Goal: Transaction & Acquisition: Purchase product/service

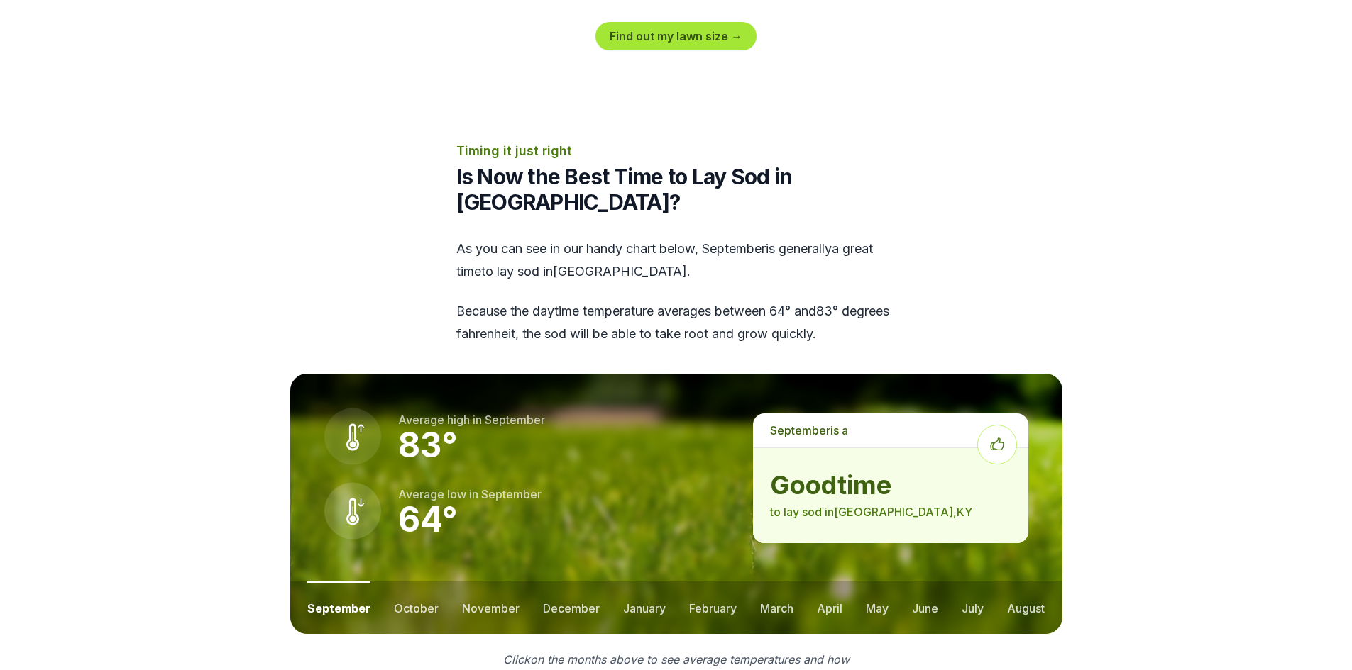
scroll to position [1987, 0]
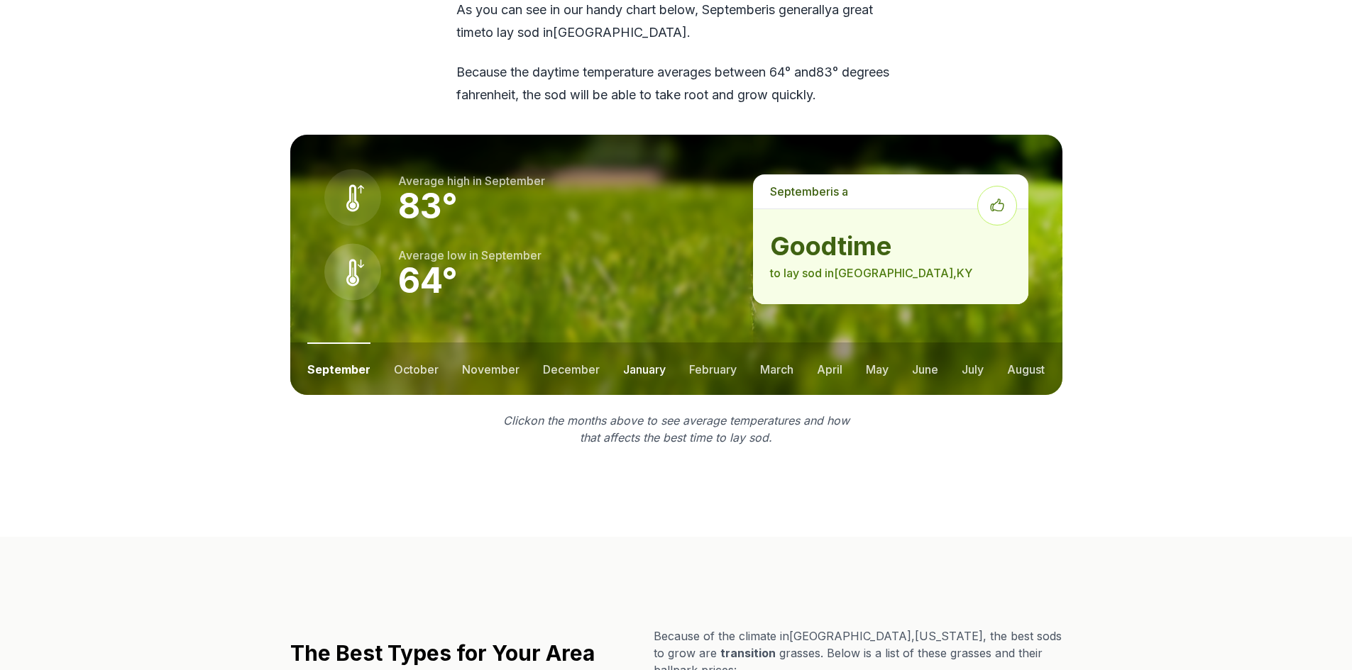
click at [647, 343] on button "january" at bounding box center [644, 369] width 43 height 53
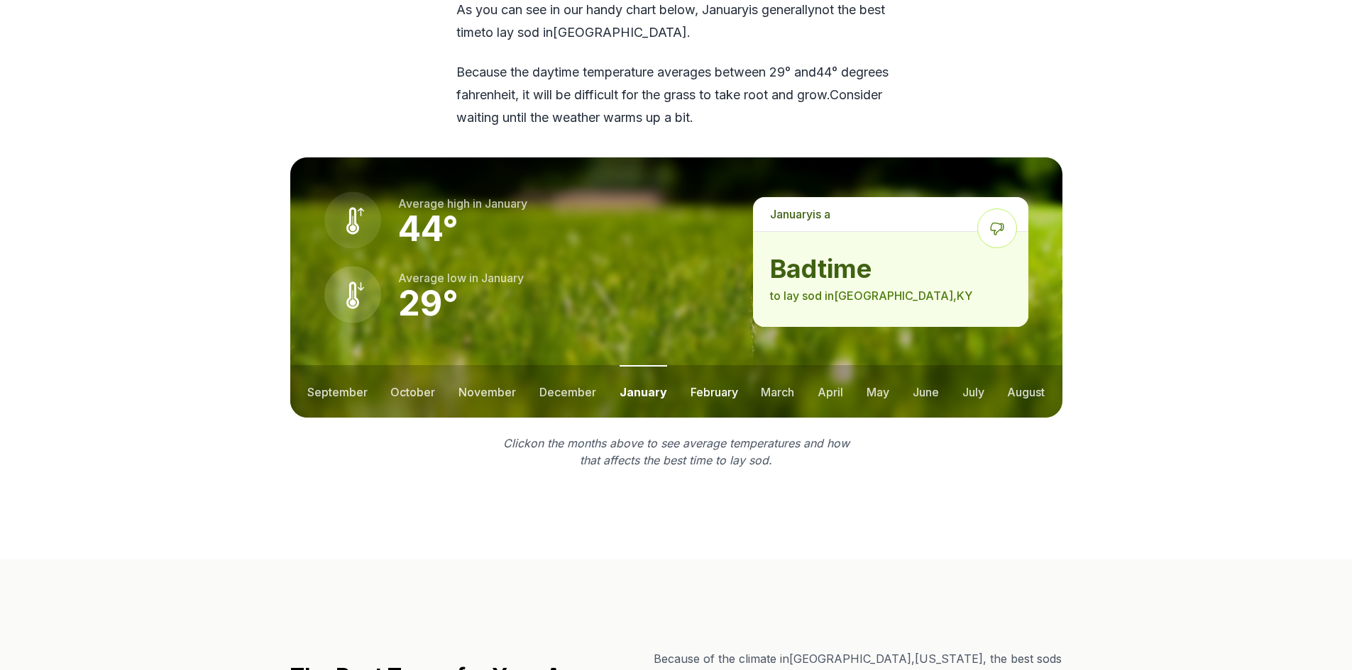
click at [717, 365] on button "february" at bounding box center [714, 391] width 48 height 53
click at [773, 365] on button "march" at bounding box center [777, 391] width 33 height 53
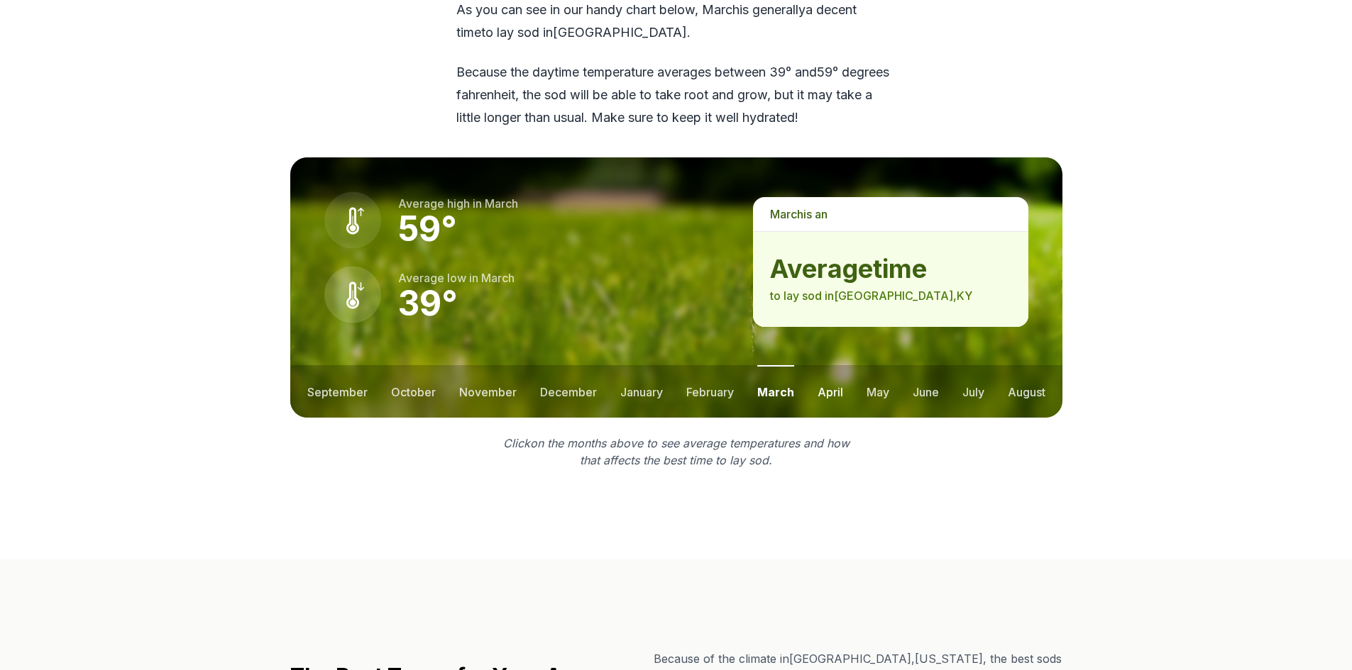
click at [830, 365] on button "april" at bounding box center [830, 391] width 26 height 53
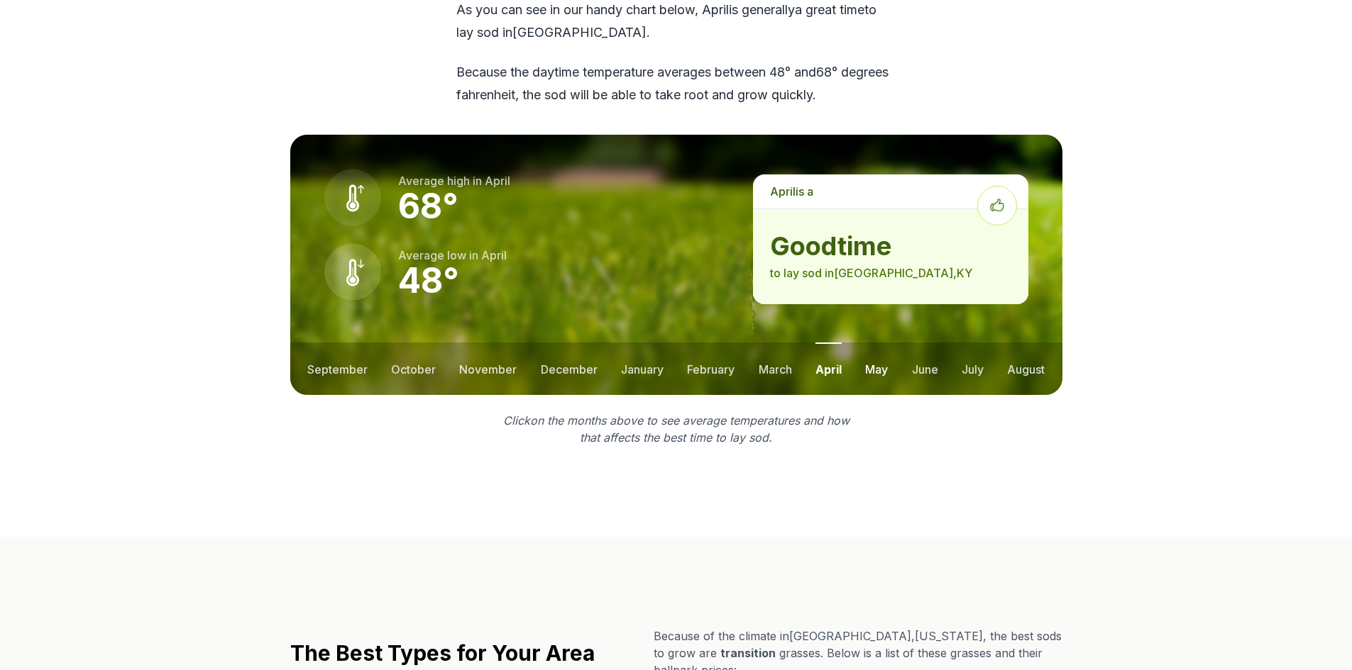
click at [879, 343] on button "may" at bounding box center [876, 369] width 23 height 53
click at [935, 343] on button "june" at bounding box center [925, 369] width 26 height 53
click at [976, 343] on button "july" at bounding box center [972, 369] width 22 height 53
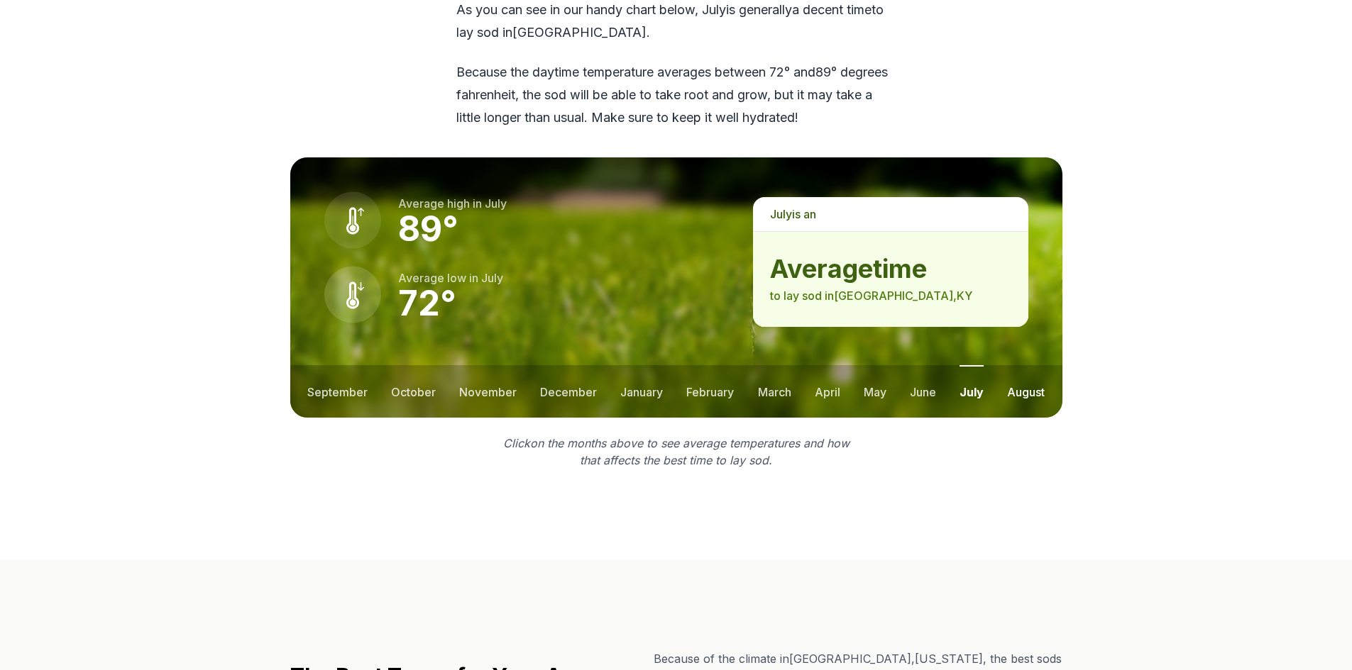
click at [1041, 365] on button "august" at bounding box center [1026, 391] width 38 height 53
click at [336, 365] on button "september" at bounding box center [337, 391] width 60 height 53
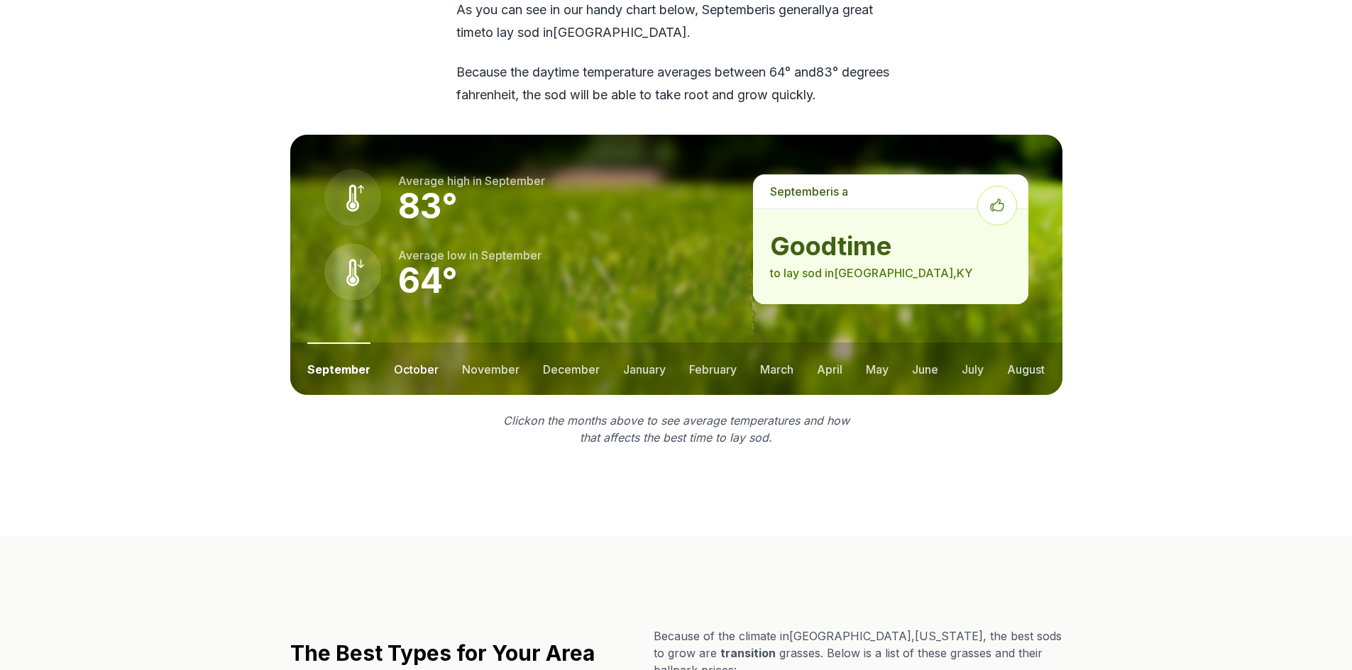
click at [406, 343] on button "october" at bounding box center [416, 369] width 45 height 53
click at [476, 343] on button "november" at bounding box center [490, 369] width 57 height 53
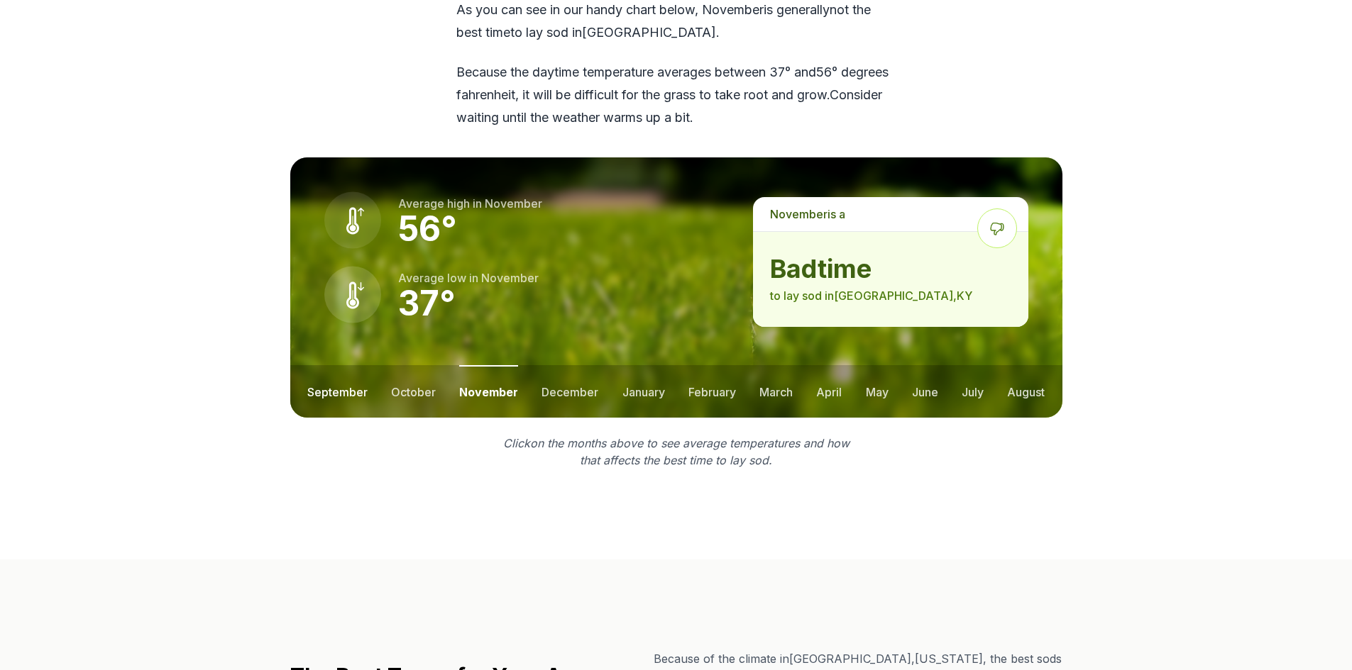
click at [325, 365] on button "september" at bounding box center [337, 391] width 60 height 53
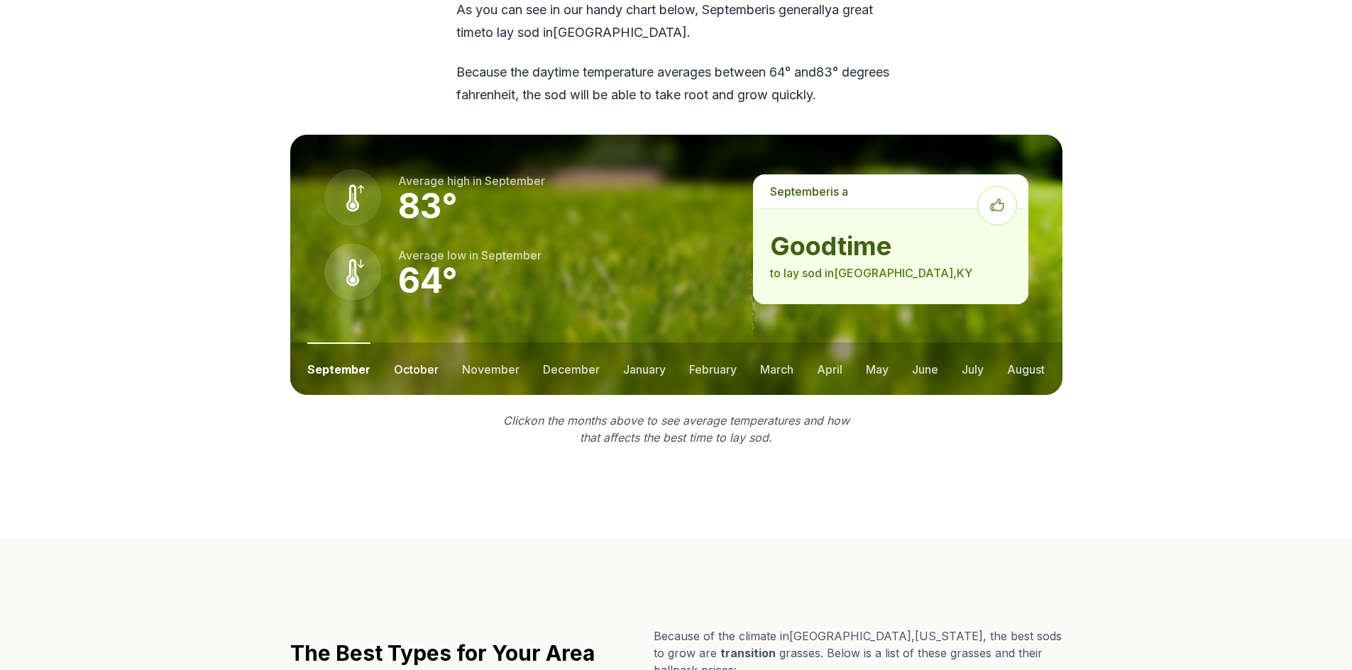
click at [407, 343] on button "october" at bounding box center [416, 369] width 45 height 53
click at [333, 343] on button "september" at bounding box center [337, 369] width 60 height 53
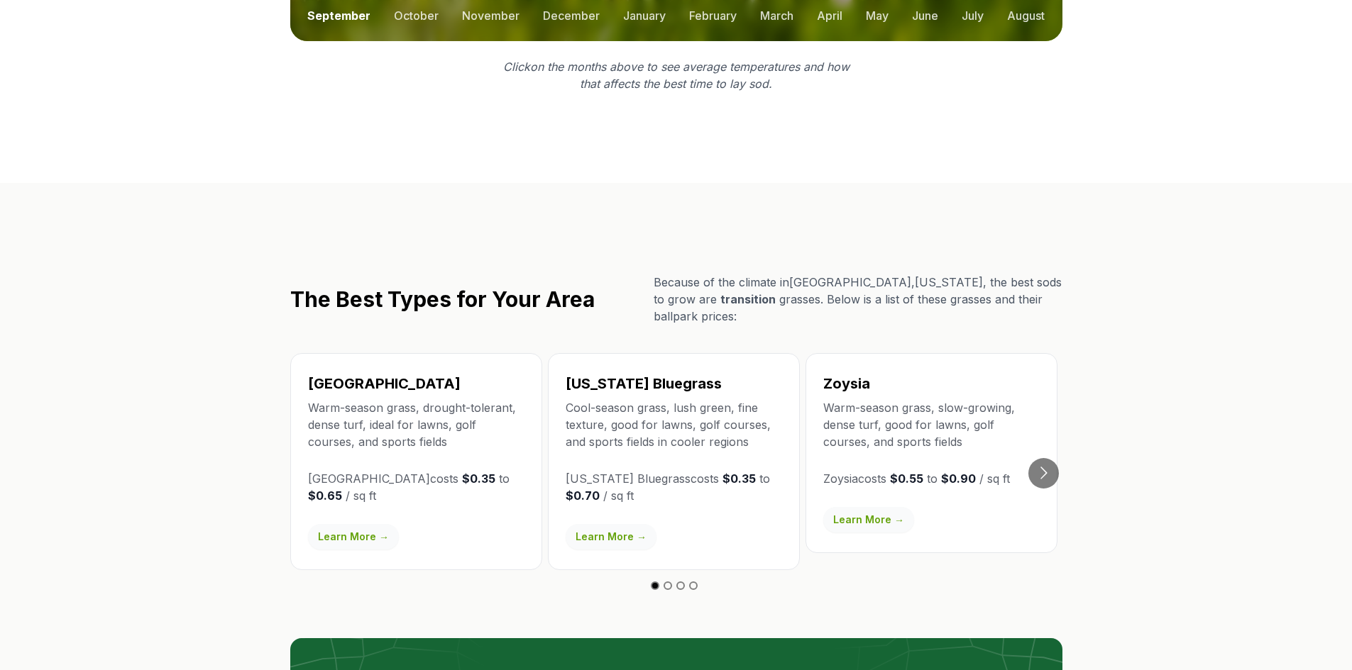
scroll to position [2341, 0]
click at [1039, 458] on button "Go to next slide" at bounding box center [1043, 473] width 31 height 31
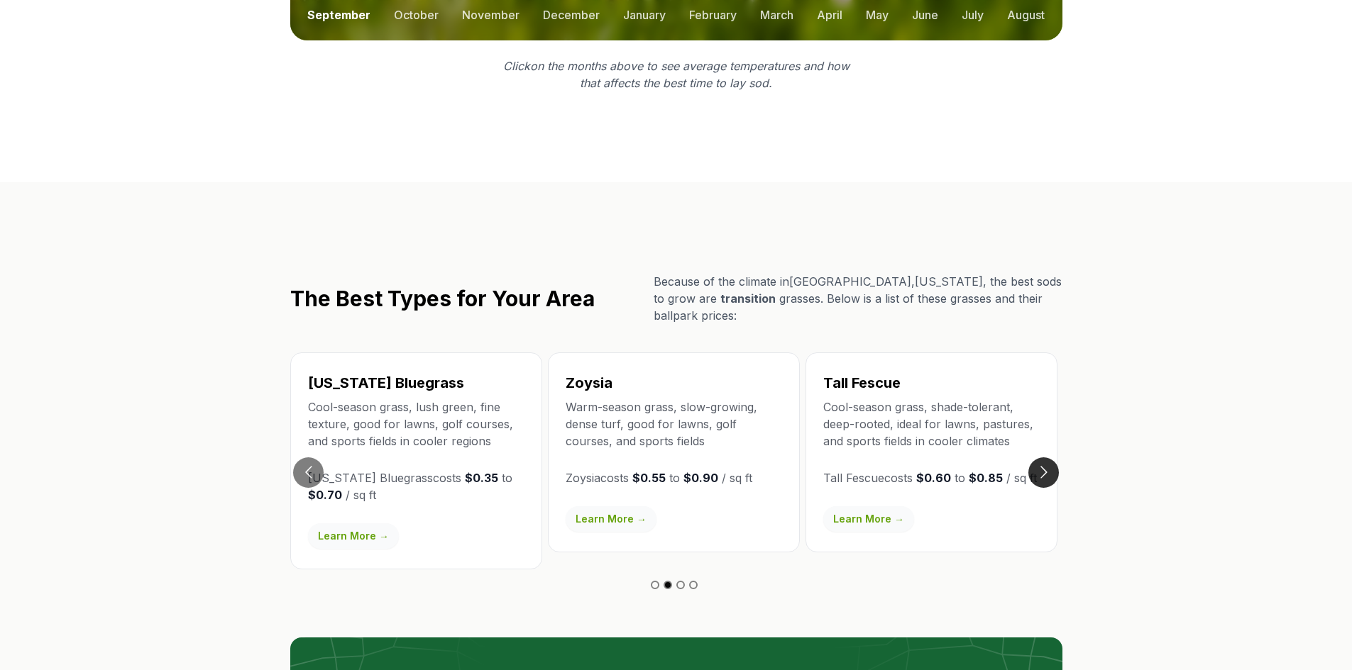
click at [1037, 458] on button "Go to next slide" at bounding box center [1043, 473] width 31 height 31
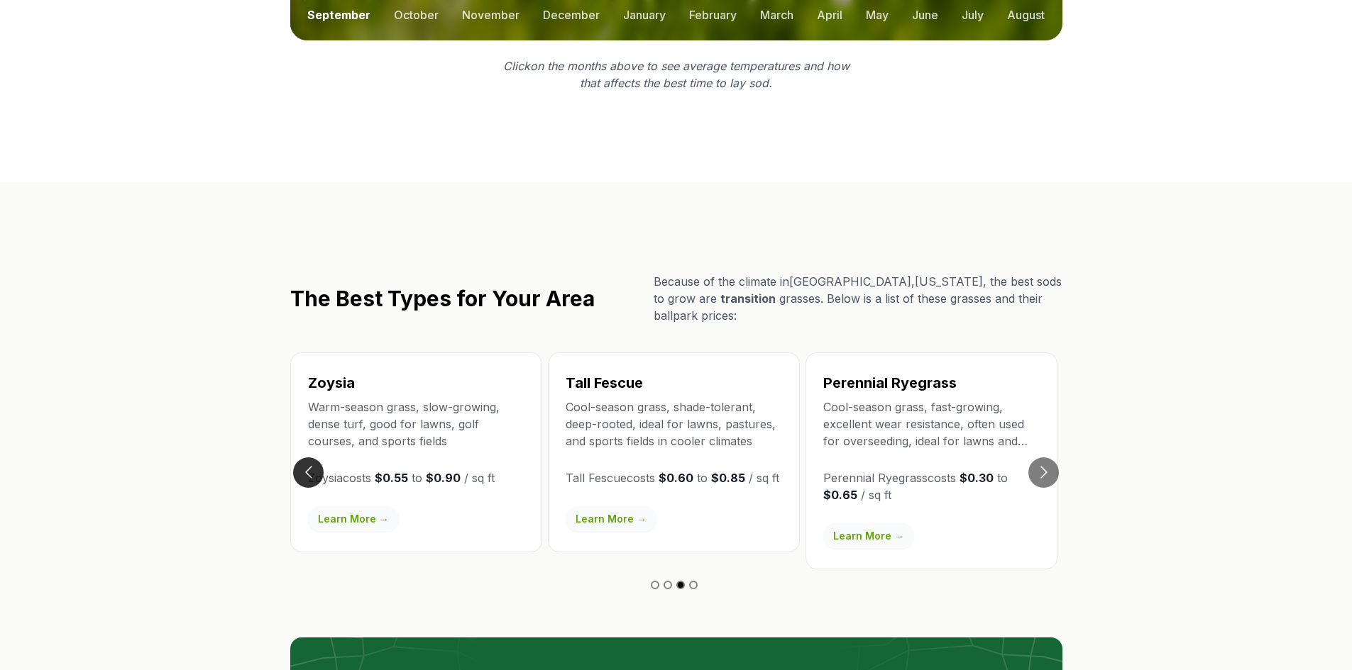
click at [304, 458] on button "Go to previous slide" at bounding box center [308, 473] width 31 height 31
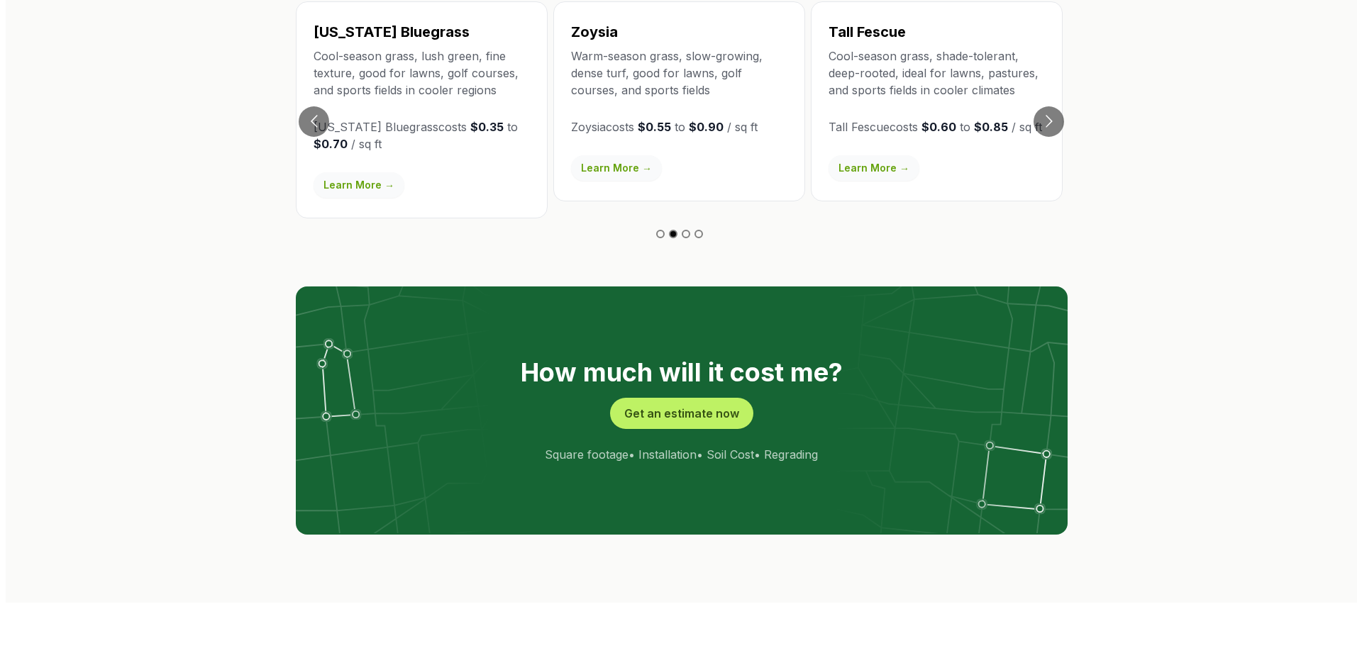
scroll to position [2696, 0]
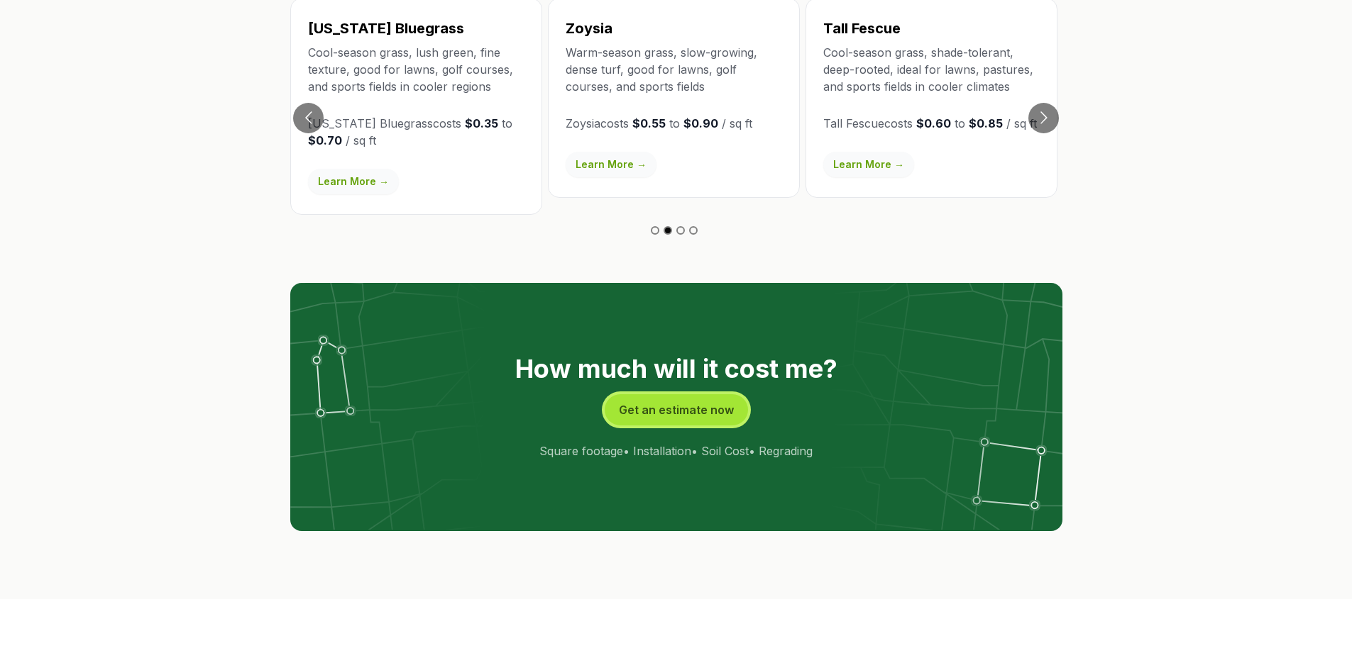
click at [685, 394] on button "Get an estimate now" at bounding box center [675, 409] width 143 height 31
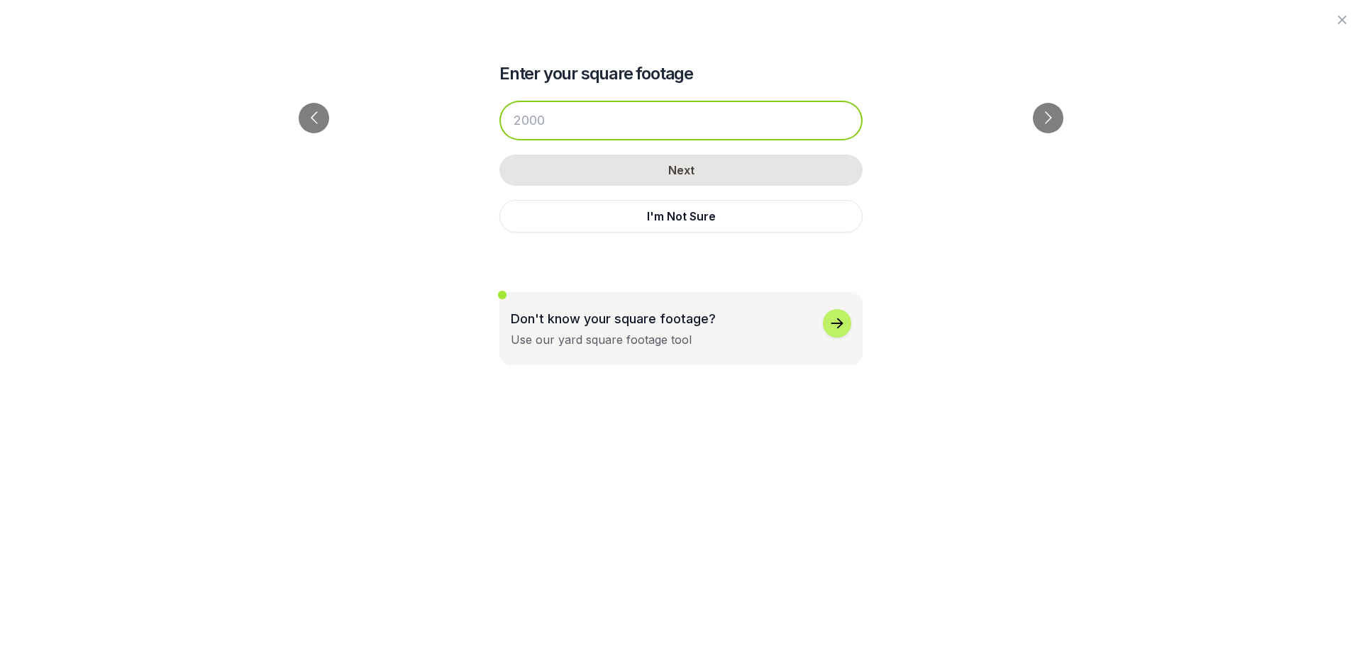
click at [548, 124] on input "number" at bounding box center [680, 121] width 363 height 40
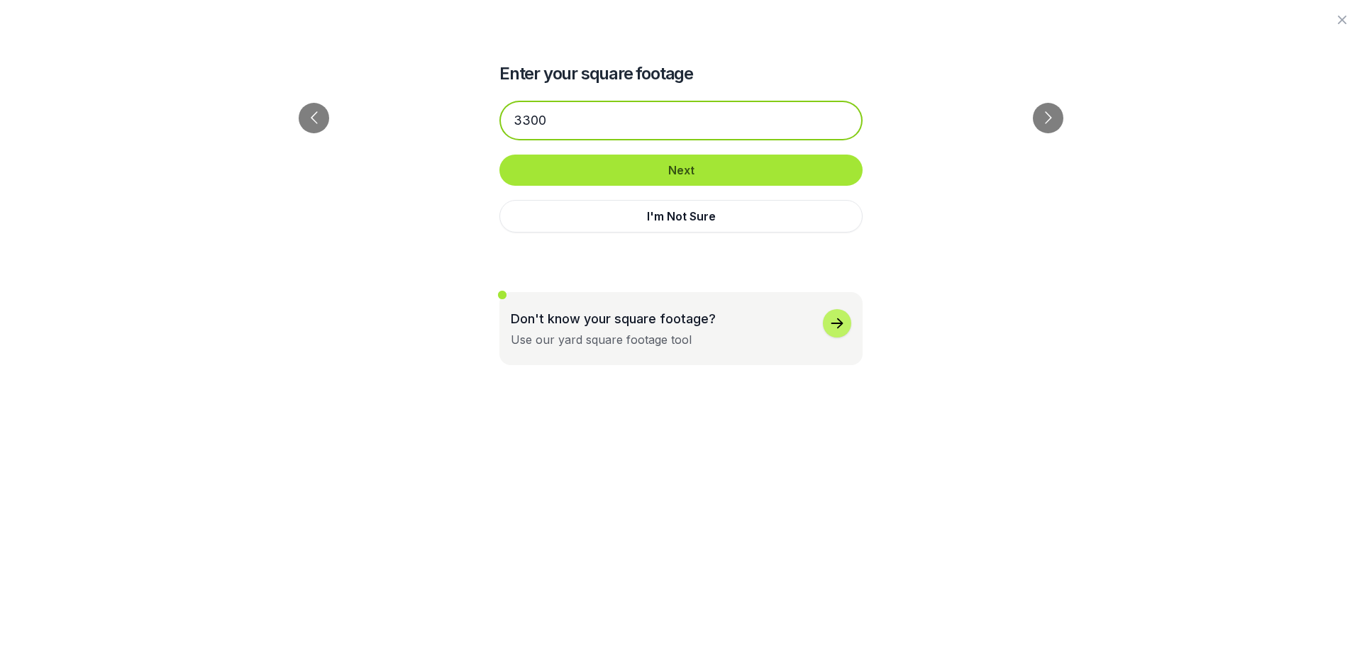
type input "3300"
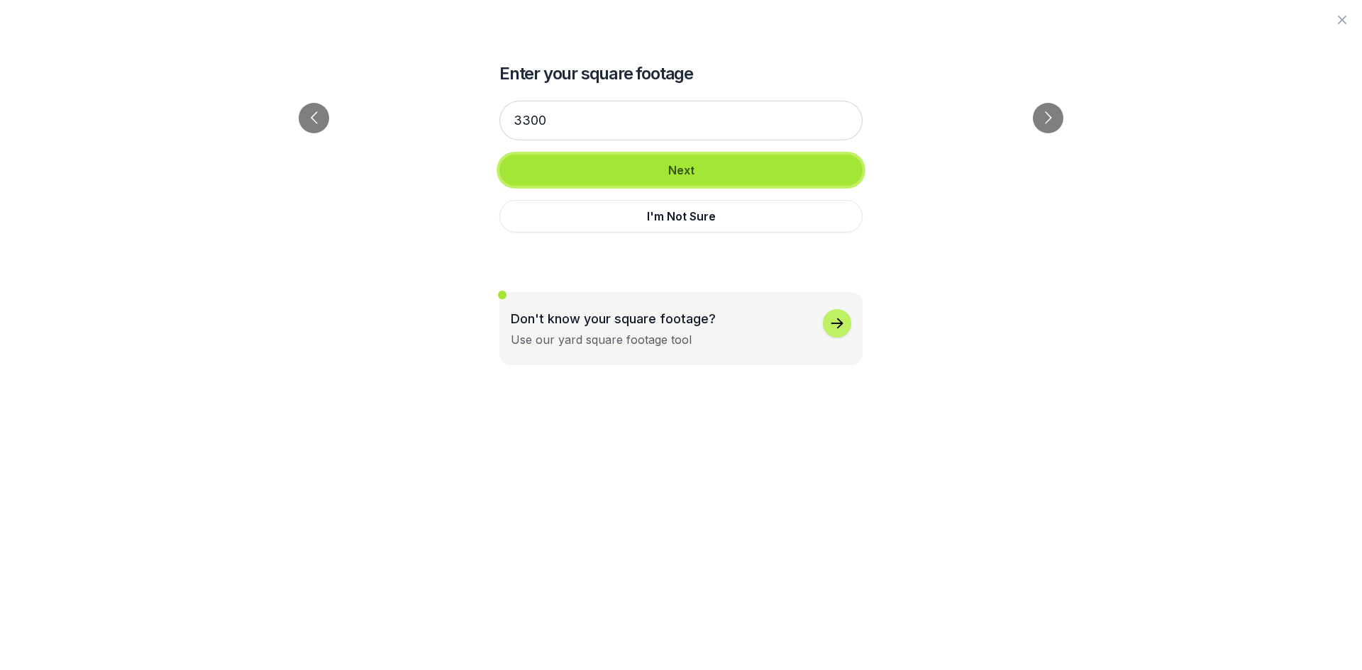
click at [667, 166] on button "Next" at bounding box center [680, 170] width 363 height 31
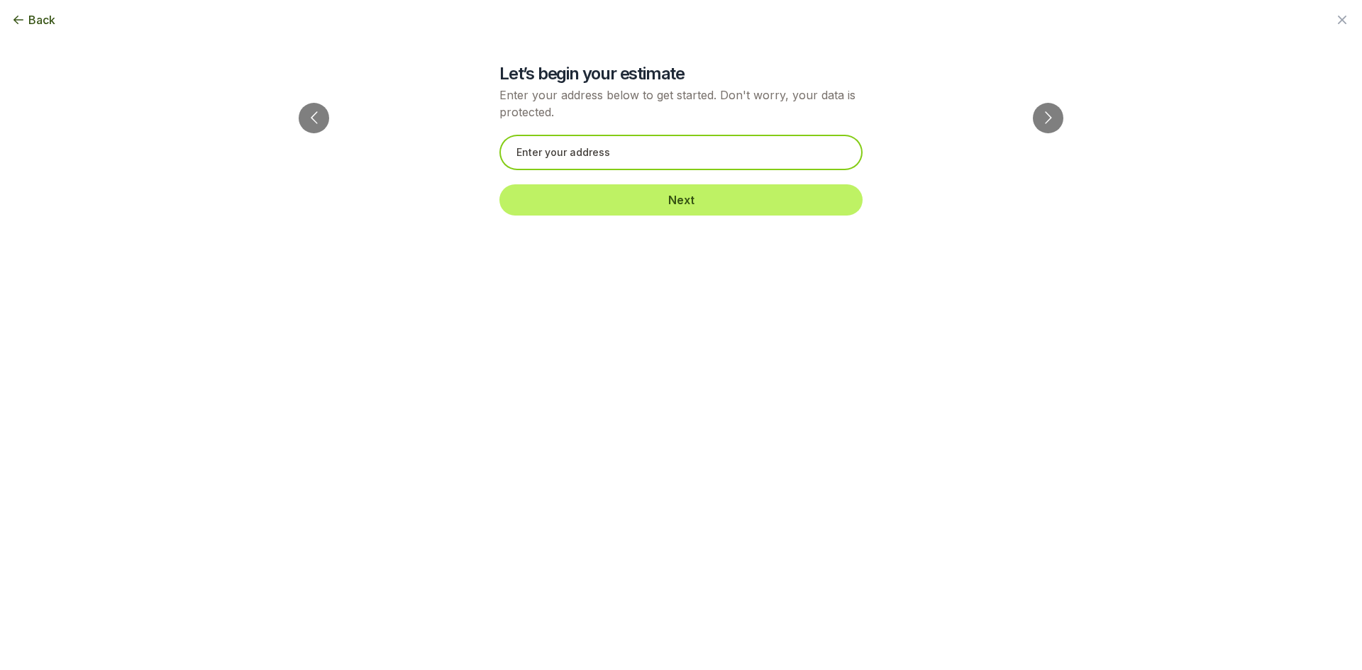
click at [627, 149] on input "text" at bounding box center [680, 152] width 363 height 35
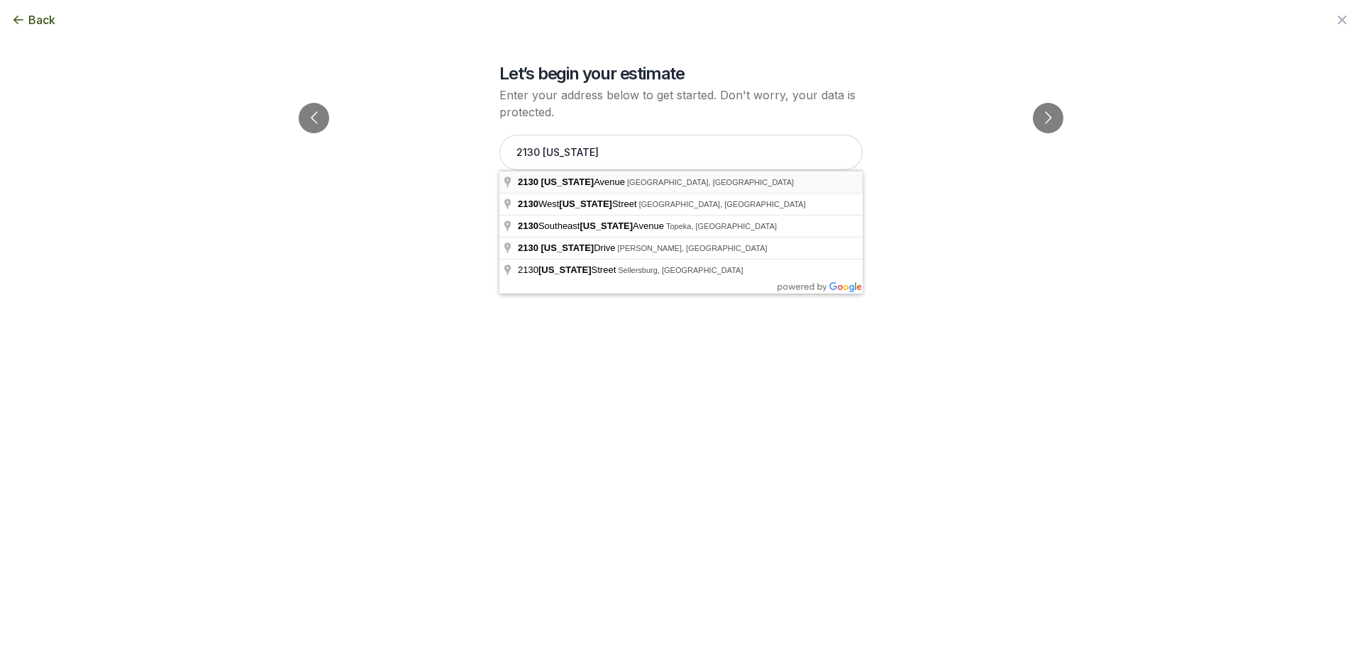
type input "[STREET_ADDRESS][US_STATE]"
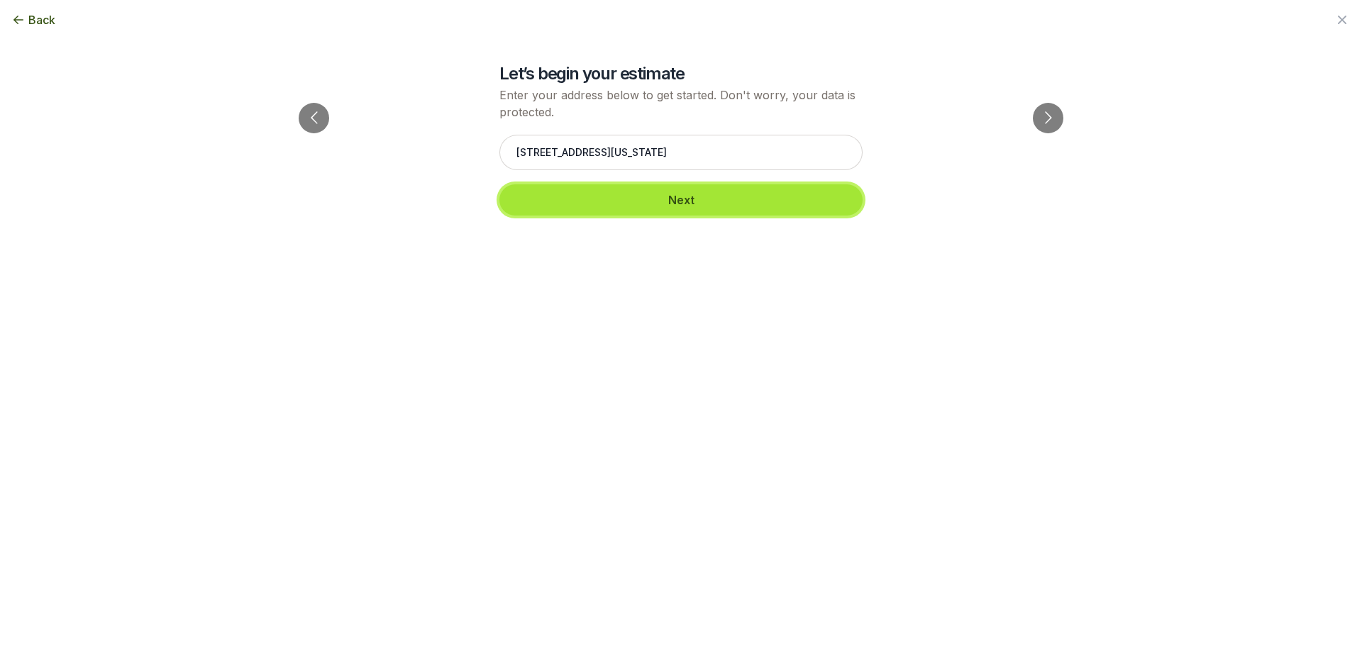
click at [672, 201] on button "Next" at bounding box center [680, 199] width 363 height 31
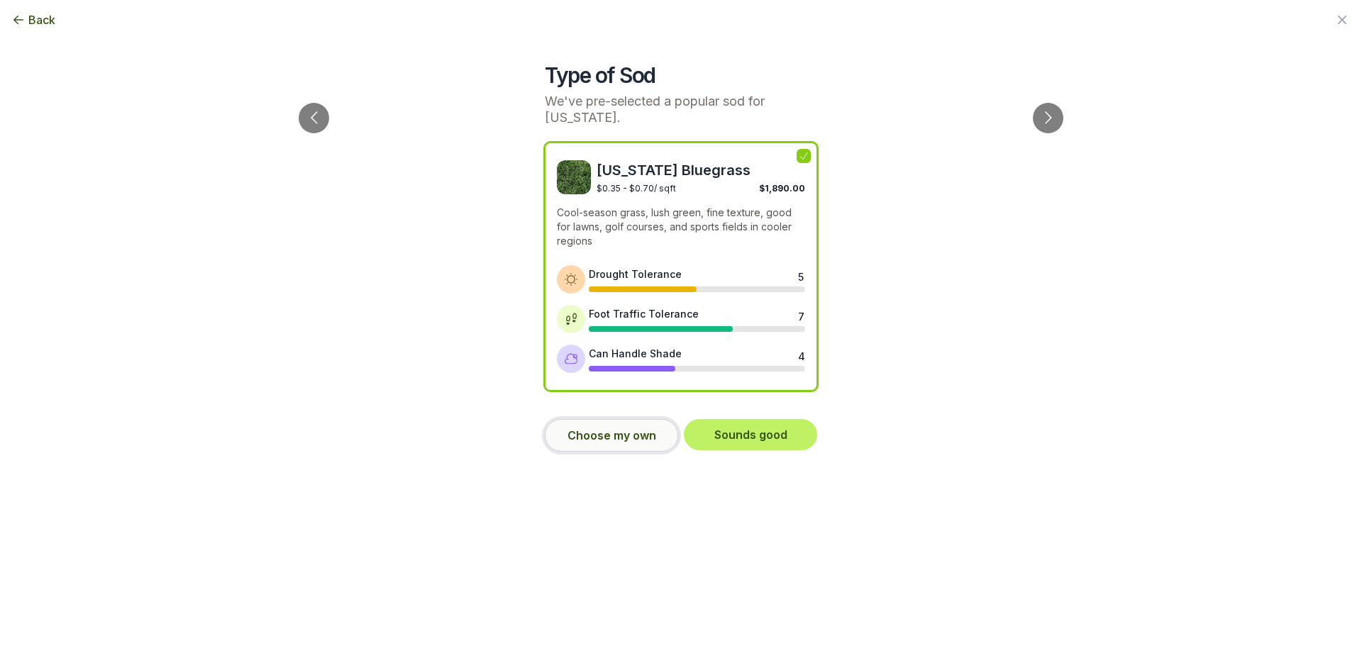
click at [602, 438] on button "Choose my own" at bounding box center [611, 435] width 133 height 33
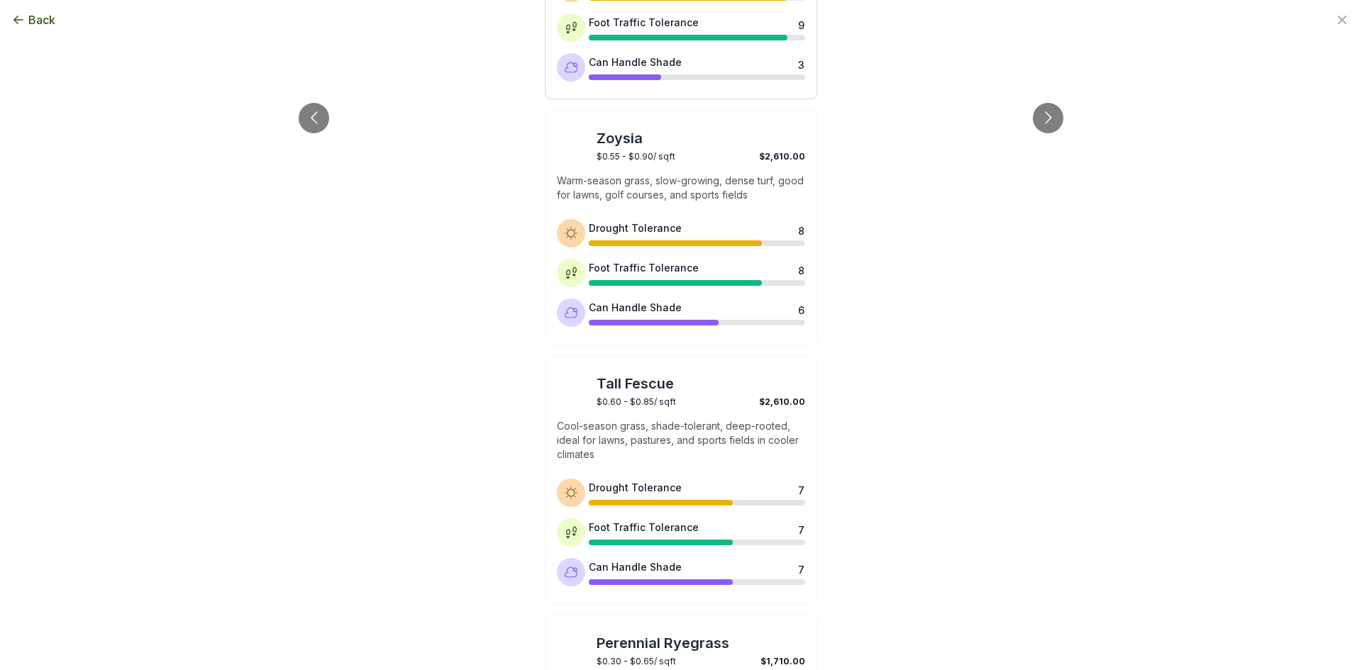
scroll to position [568, 0]
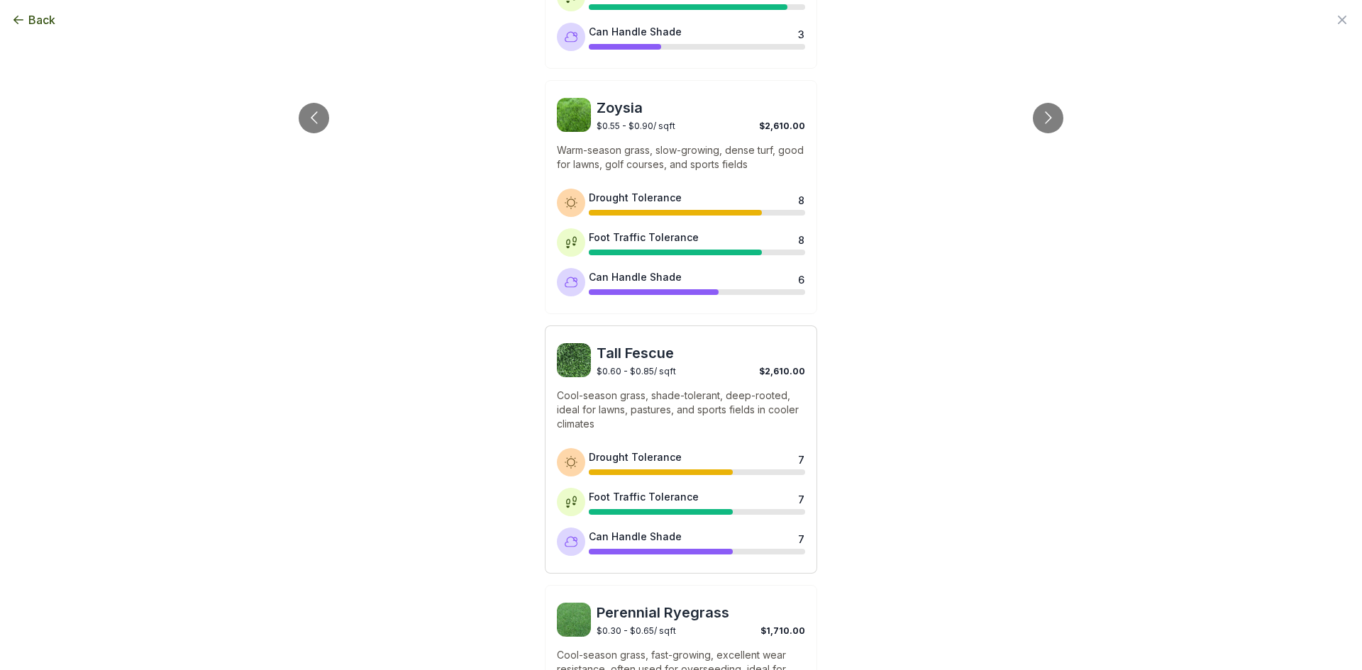
click at [742, 393] on p "Cool-season grass, shade-tolerant, deep-rooted, ideal for lawns, pastures, and …" at bounding box center [681, 410] width 248 height 43
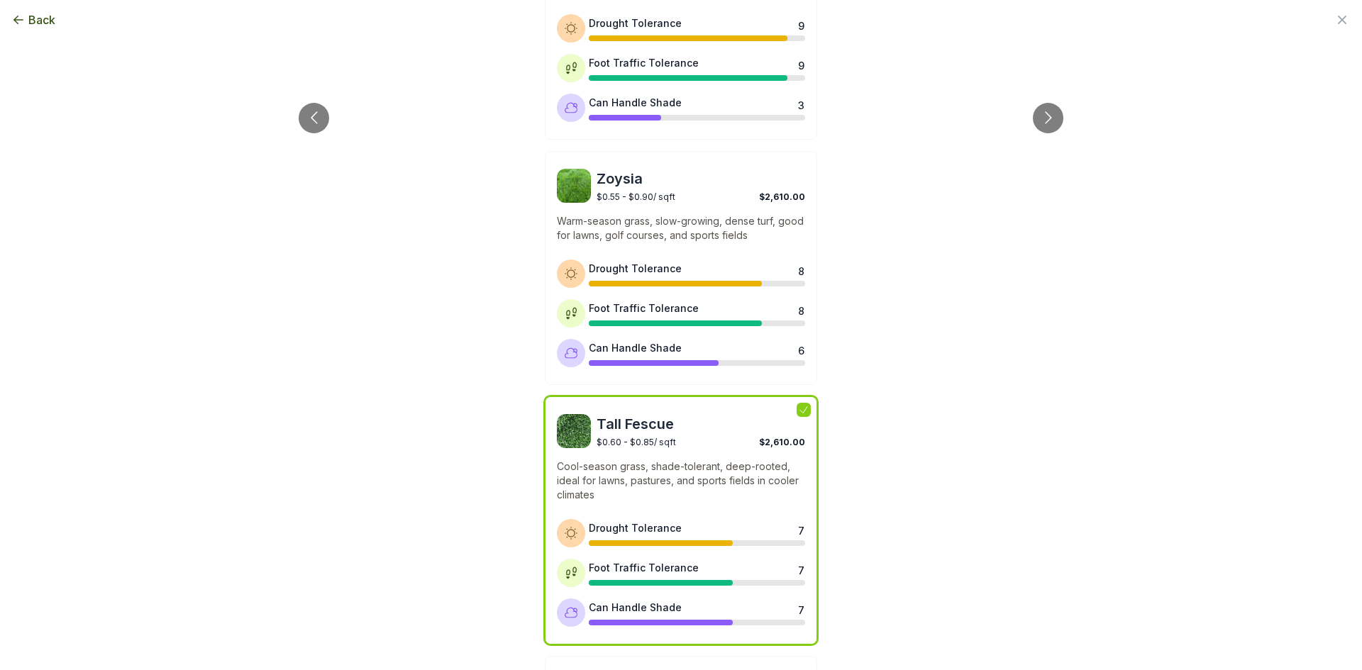
scroll to position [780, 0]
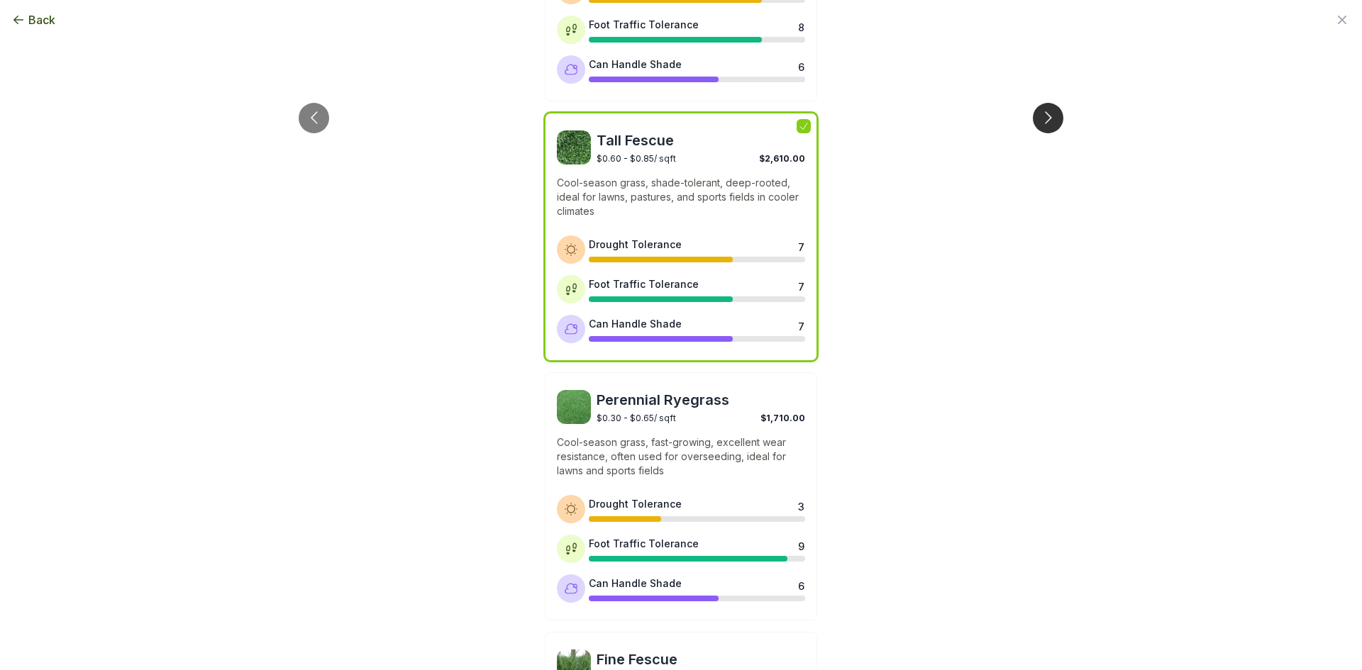
click at [1039, 103] on button "Go to next slide" at bounding box center [1048, 118] width 31 height 31
click at [1050, 103] on button "Go to next slide" at bounding box center [1048, 118] width 31 height 31
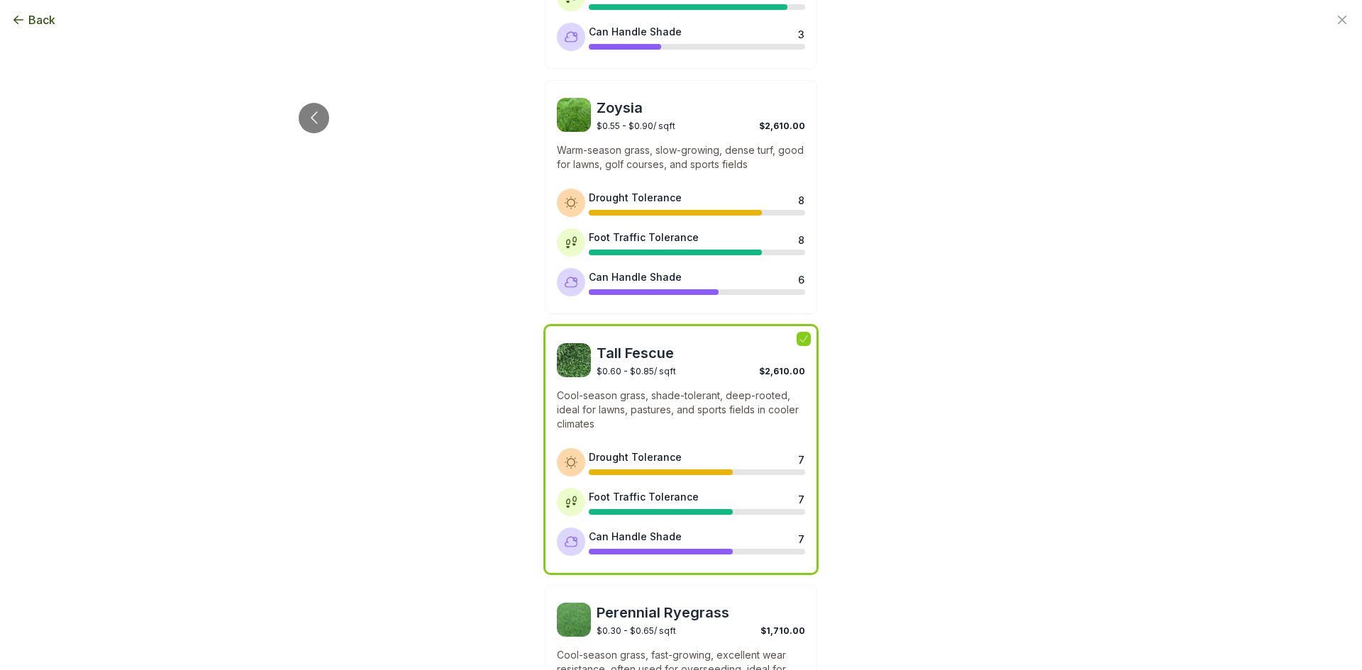
scroll to position [709, 0]
